Goal: Task Accomplishment & Management: Manage account settings

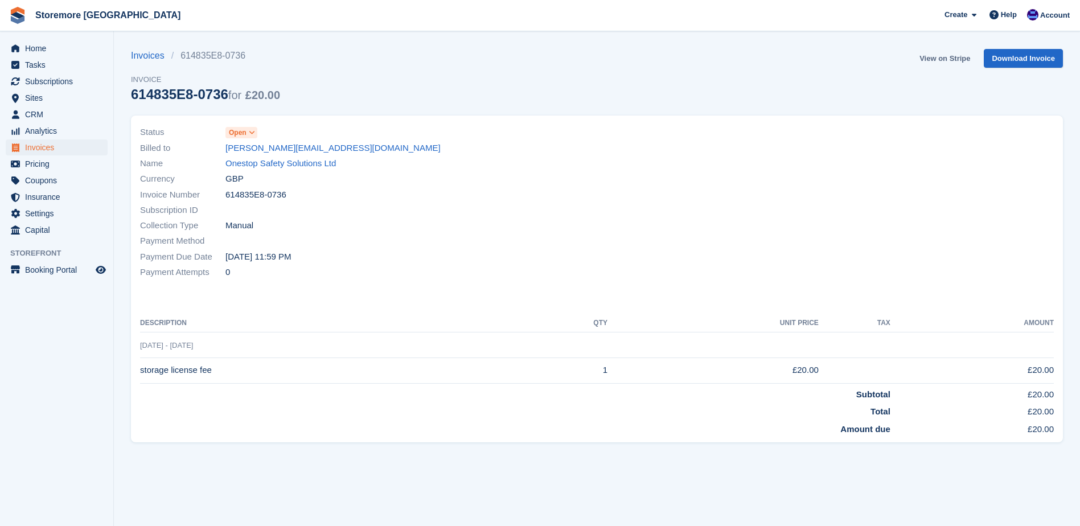
click at [950, 60] on link "View on Stripe" at bounding box center [945, 58] width 60 height 19
click at [82, 48] on span "Home" at bounding box center [59, 48] width 68 height 16
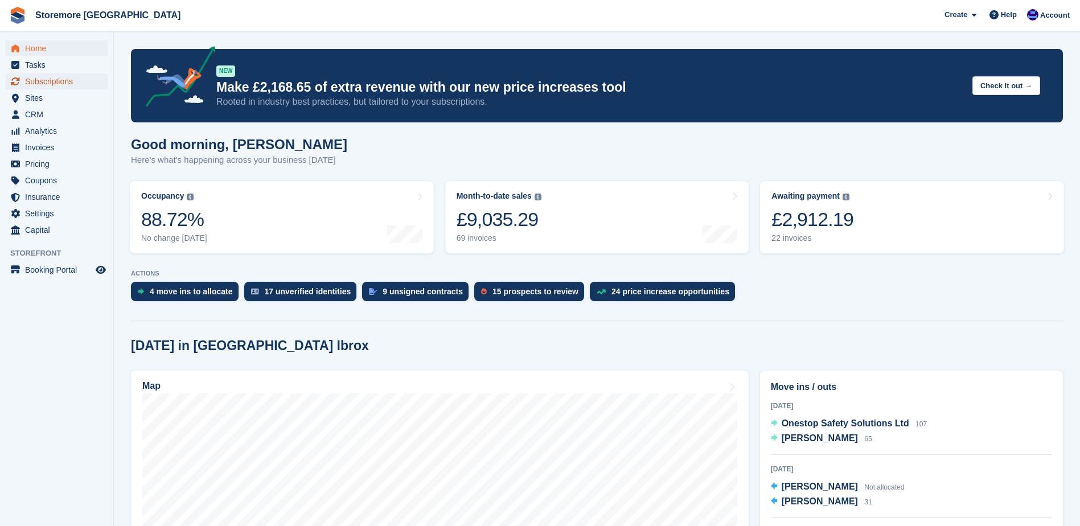
click at [62, 85] on span "Subscriptions" at bounding box center [59, 81] width 68 height 16
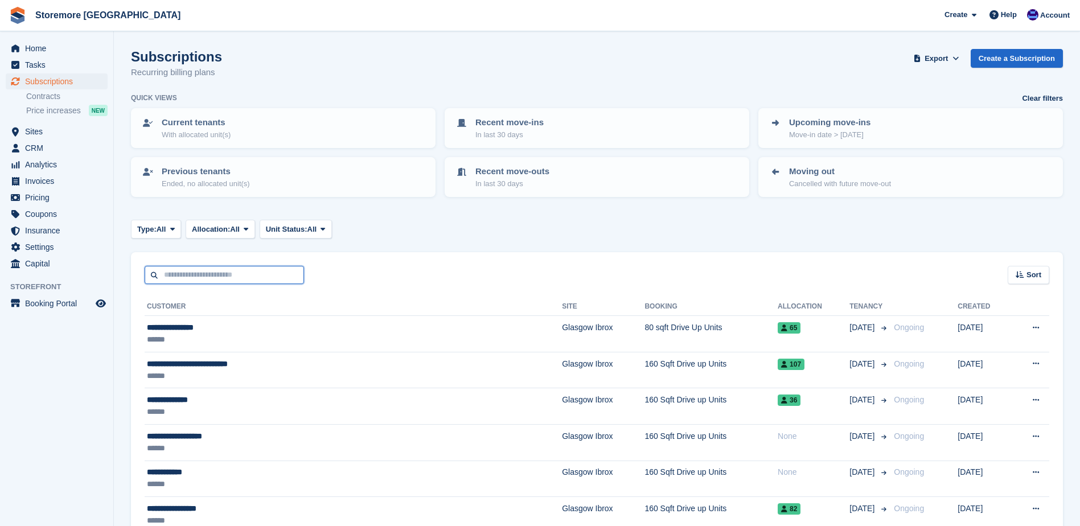
click at [208, 266] on input "text" at bounding box center [224, 275] width 159 height 19
type input "*****"
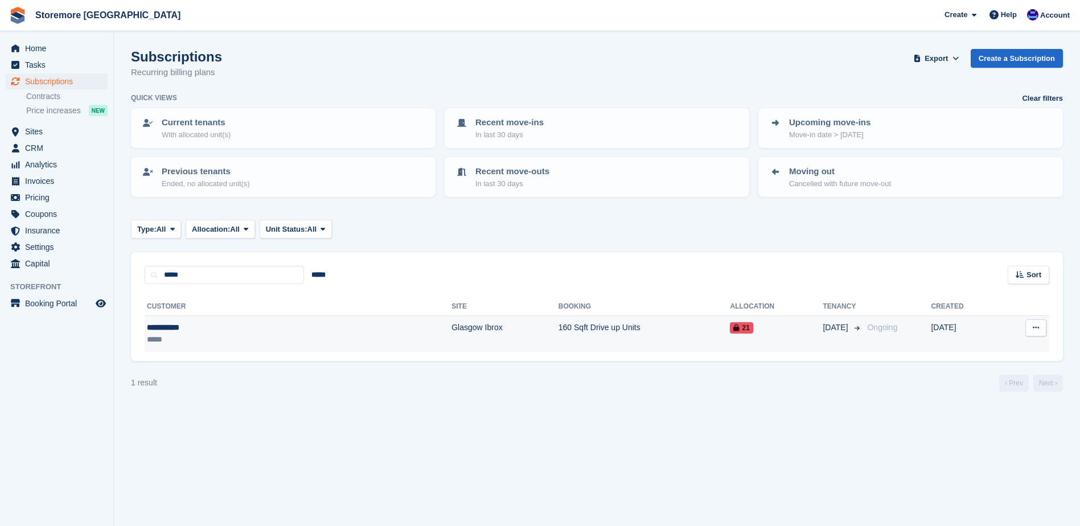
click at [451, 336] on td "Glasgow Ibrox" at bounding box center [504, 334] width 107 height 36
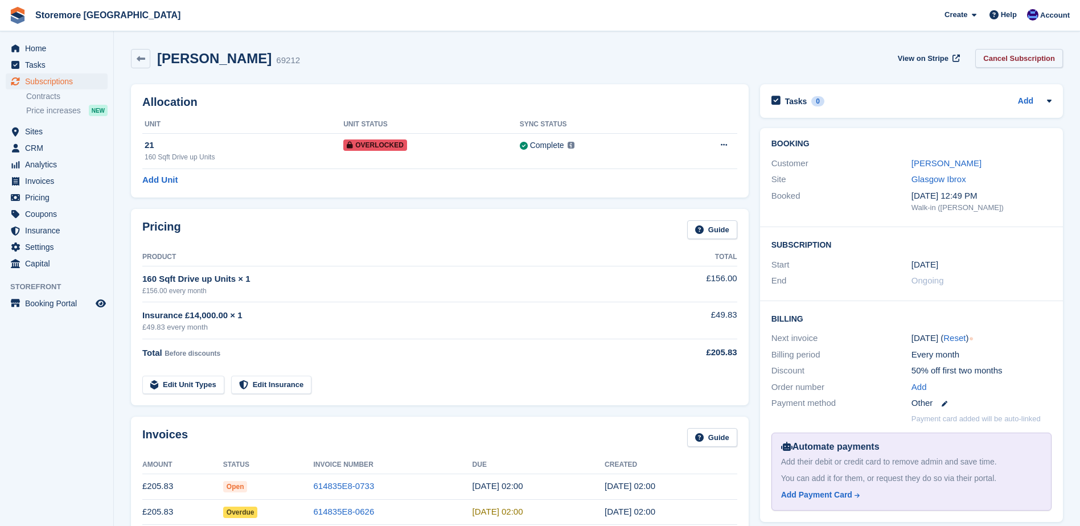
click at [1022, 58] on link "Cancel Subscription" at bounding box center [1019, 58] width 88 height 19
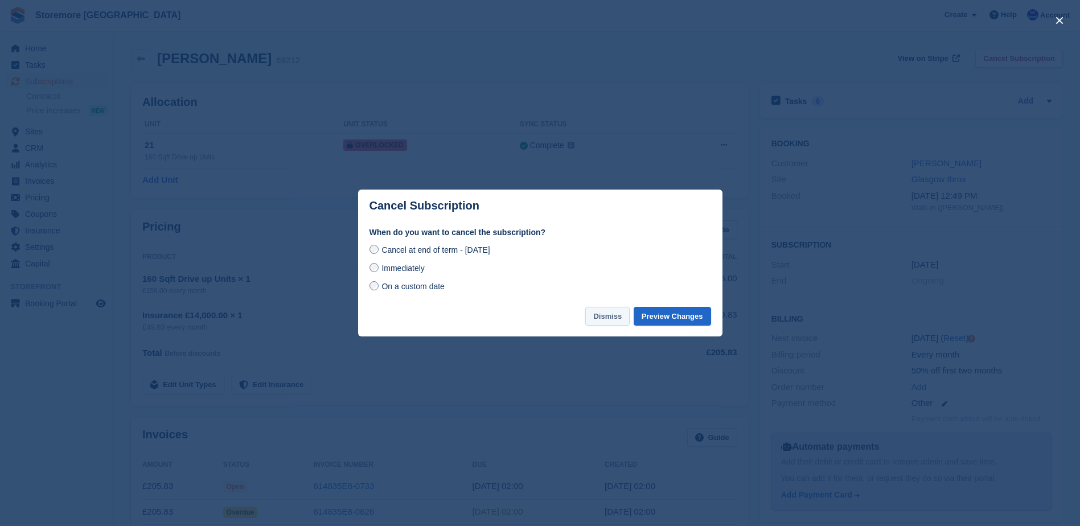
click at [610, 322] on button "Dismiss" at bounding box center [607, 316] width 44 height 19
